Goal: Information Seeking & Learning: Learn about a topic

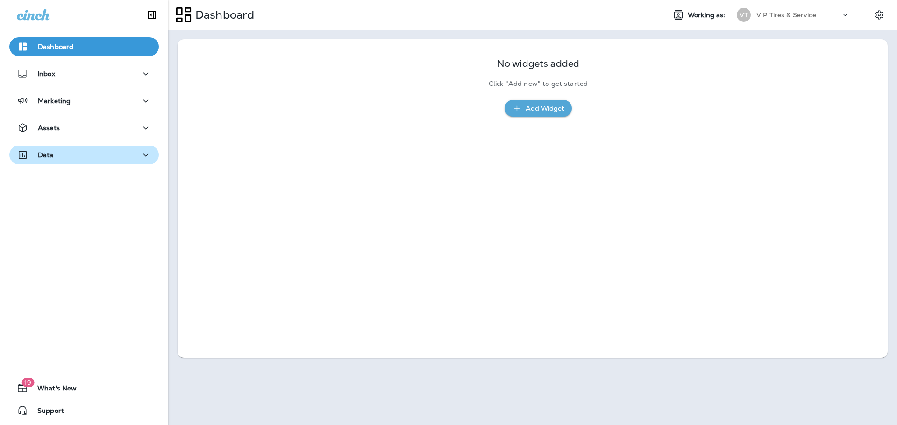
click at [89, 154] on div "Data" at bounding box center [84, 155] width 134 height 12
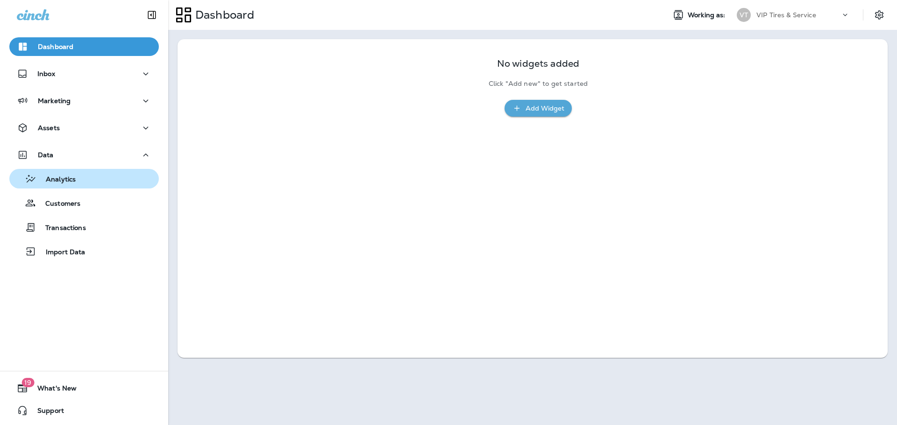
click at [79, 179] on div "Analytics" at bounding box center [84, 179] width 142 height 14
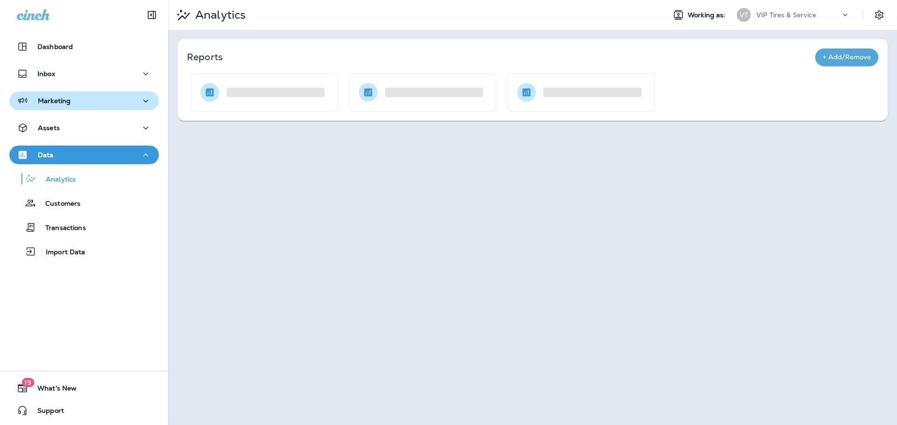
click at [66, 100] on p "Marketing" at bounding box center [54, 100] width 33 height 7
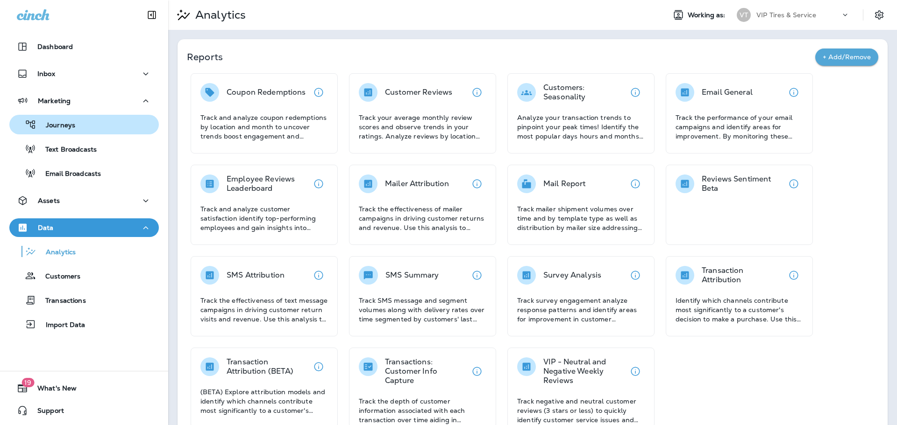
click at [62, 119] on div "Journeys" at bounding box center [44, 125] width 62 height 14
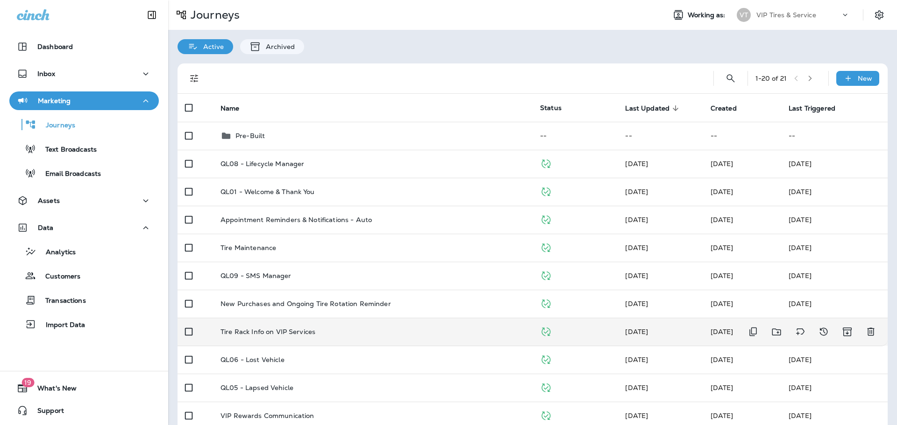
click at [295, 332] on p "Tire Rack Info on VIP Services" at bounding box center [267, 331] width 95 height 7
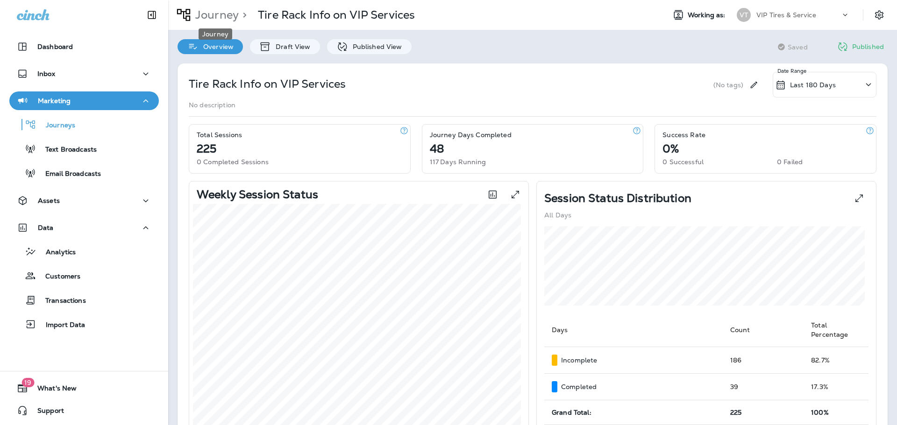
click at [230, 16] on p "Journey" at bounding box center [214, 15] width 47 height 14
